Goal: Navigation & Orientation: Find specific page/section

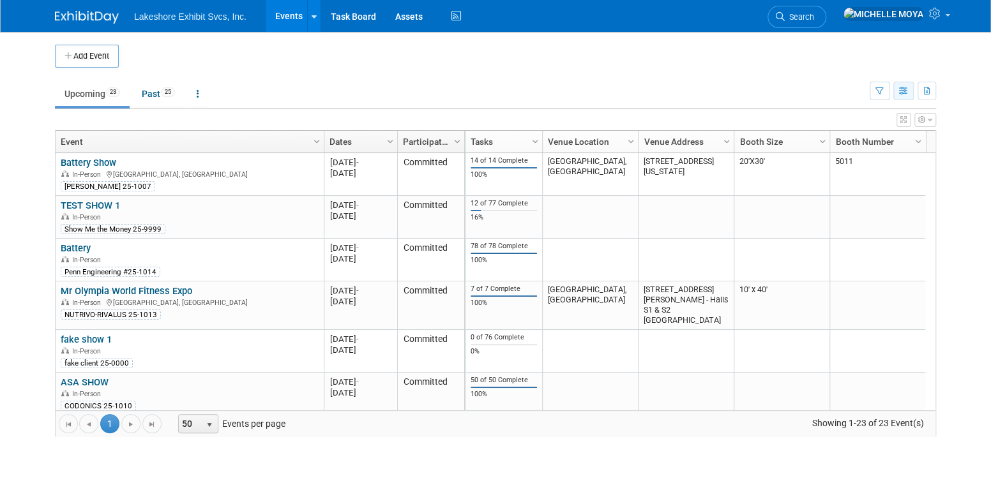
click at [906, 90] on icon "button" at bounding box center [904, 91] width 10 height 8
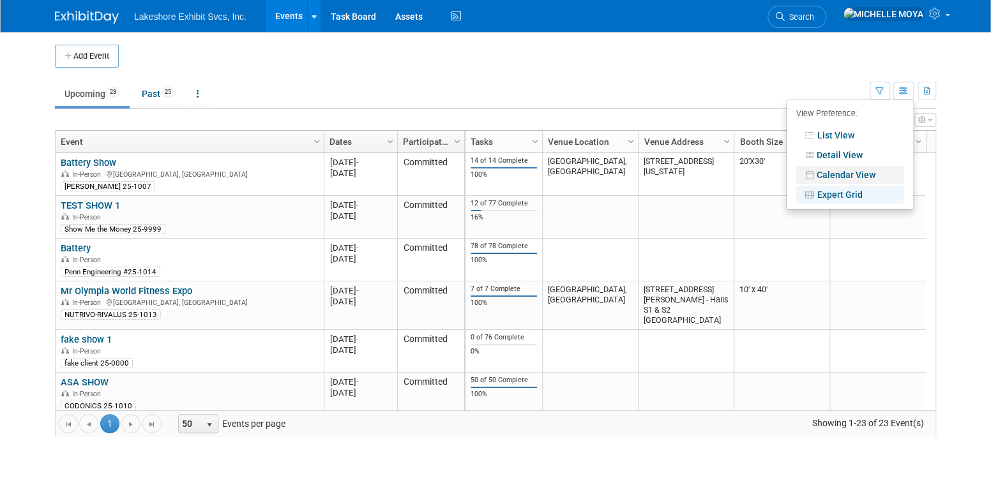
click at [856, 170] on link "Calendar View" at bounding box center [849, 175] width 107 height 18
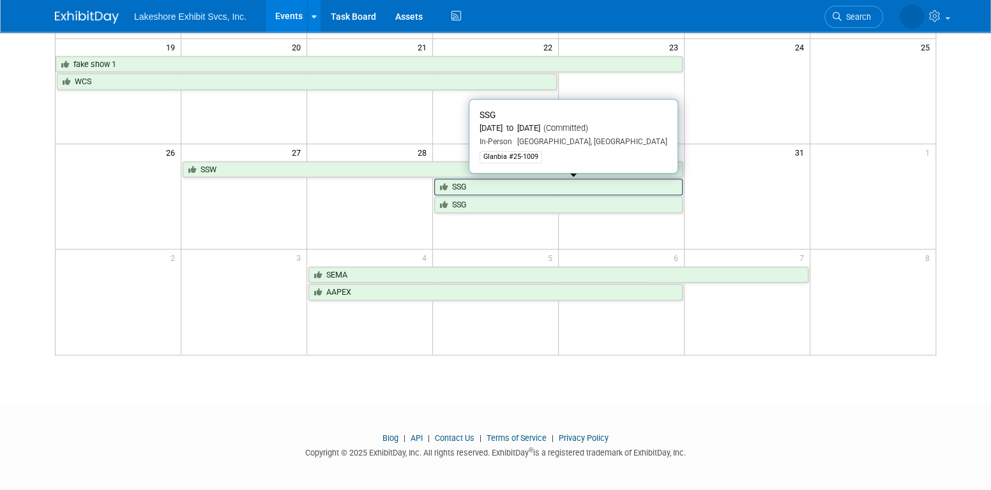
scroll to position [421, 0]
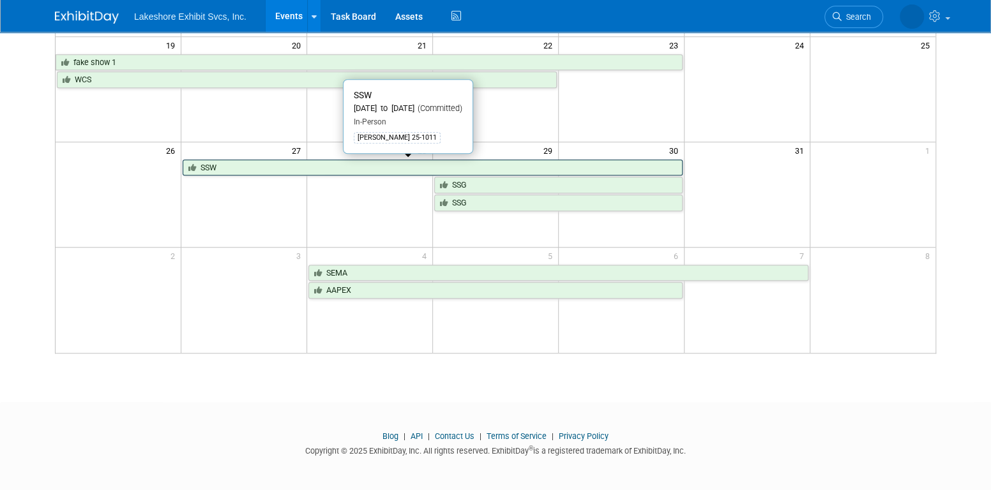
click at [438, 161] on link "SSW" at bounding box center [432, 168] width 499 height 17
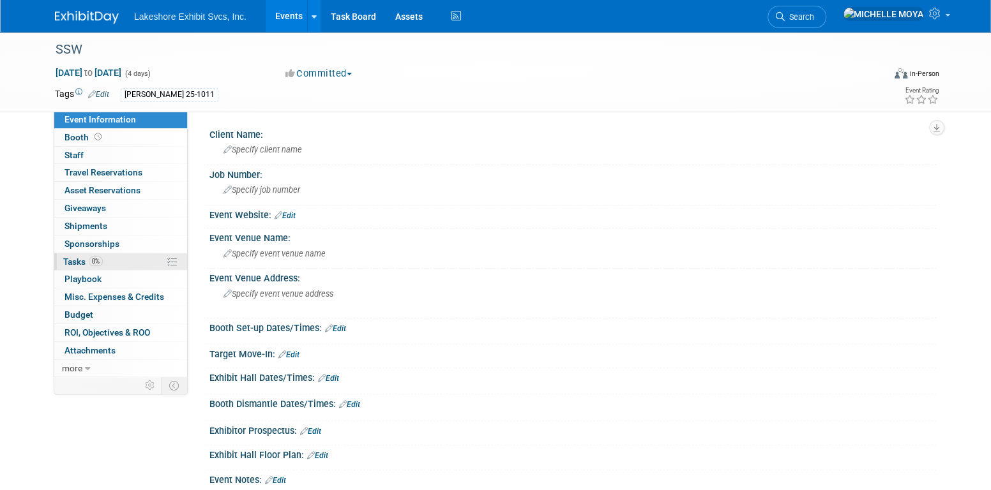
click at [119, 257] on link "0% Tasks 0%" at bounding box center [120, 261] width 133 height 17
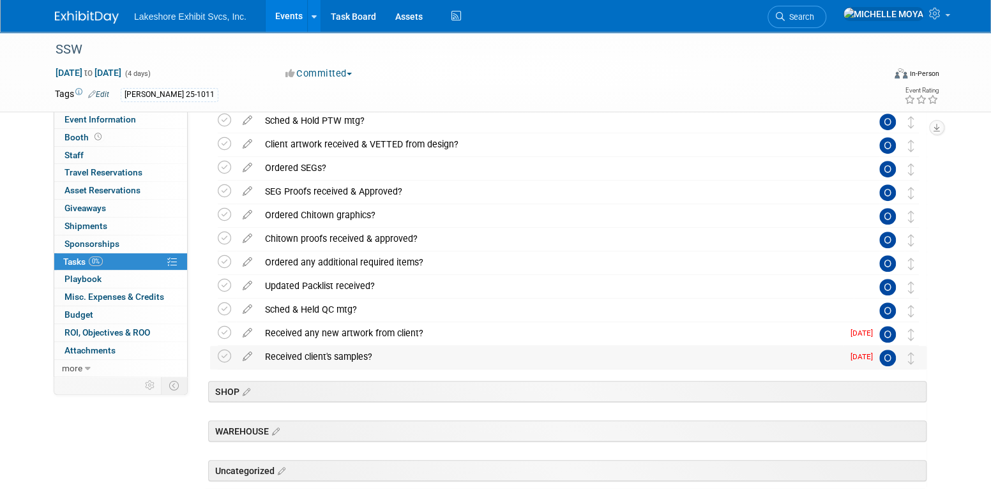
scroll to position [319, 0]
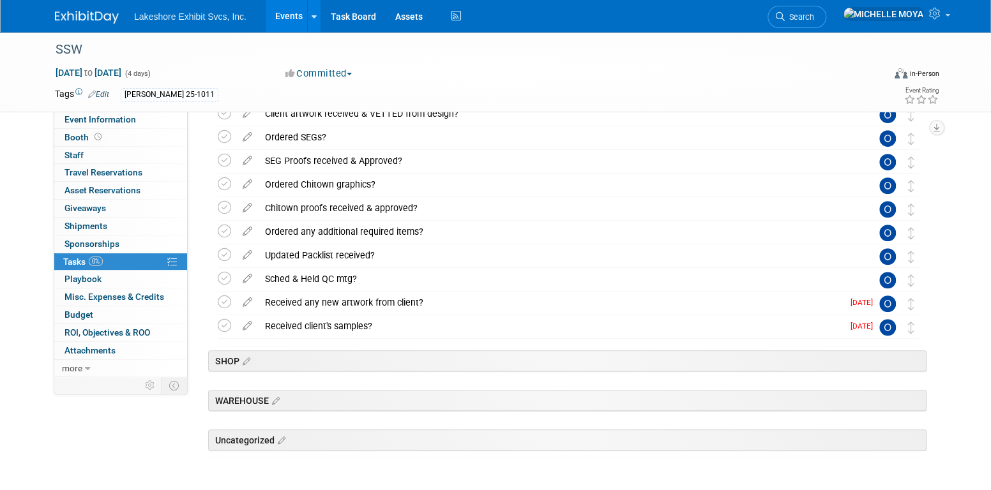
click at [288, 15] on link "Events" at bounding box center [289, 16] width 47 height 32
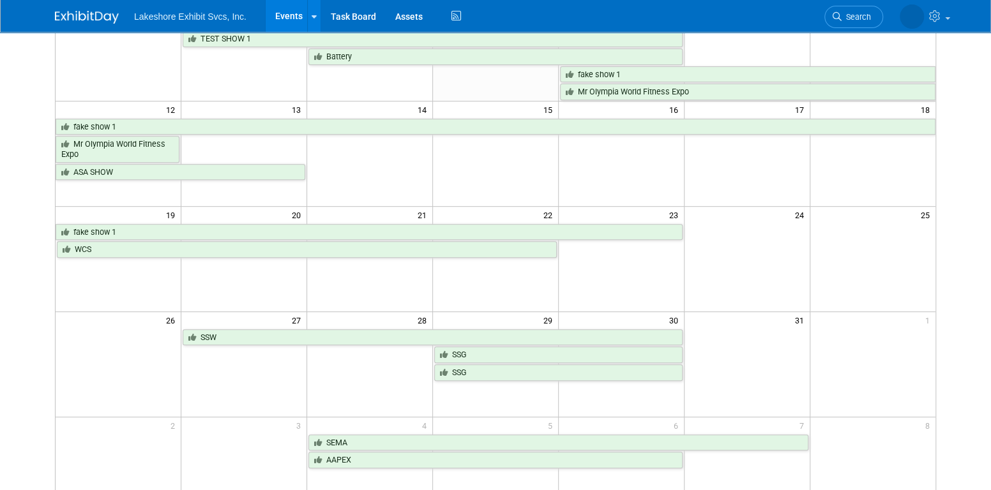
scroll to position [255, 0]
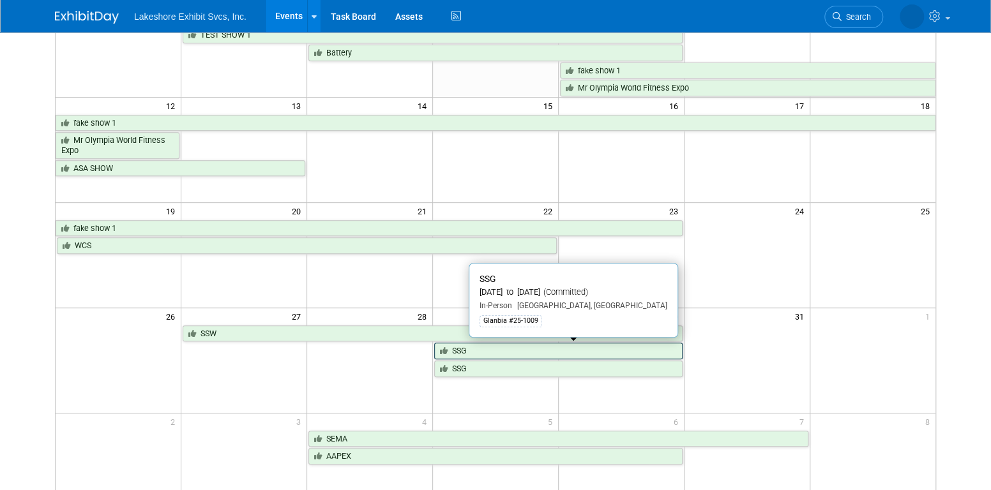
click at [485, 351] on link "SSG" at bounding box center [558, 351] width 248 height 17
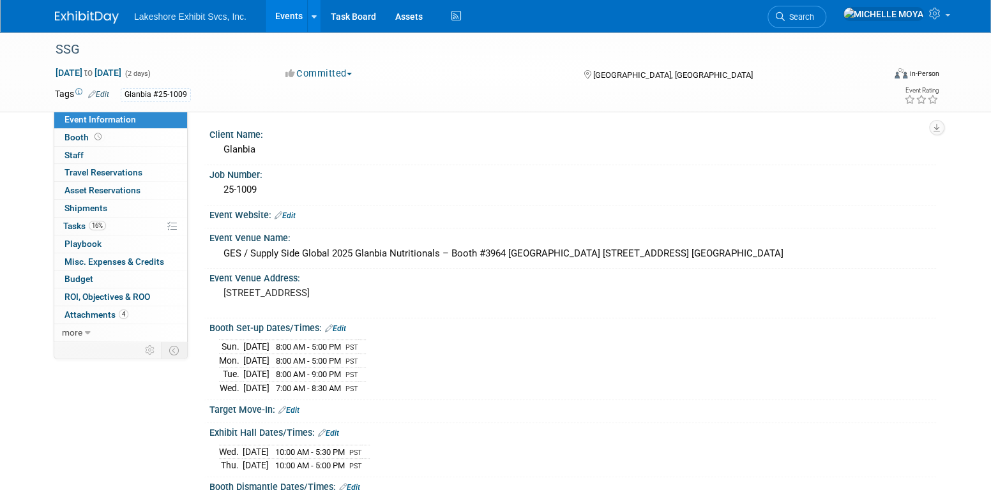
click at [706, 385] on div "[DATE] 8:00 AM - 5:00 PM PST [DATE] 8:00 AM - 5:00 PM PST [DATE] 8:00 AM - 9:00…" at bounding box center [572, 365] width 707 height 58
